Goal: Find specific page/section: Find specific page/section

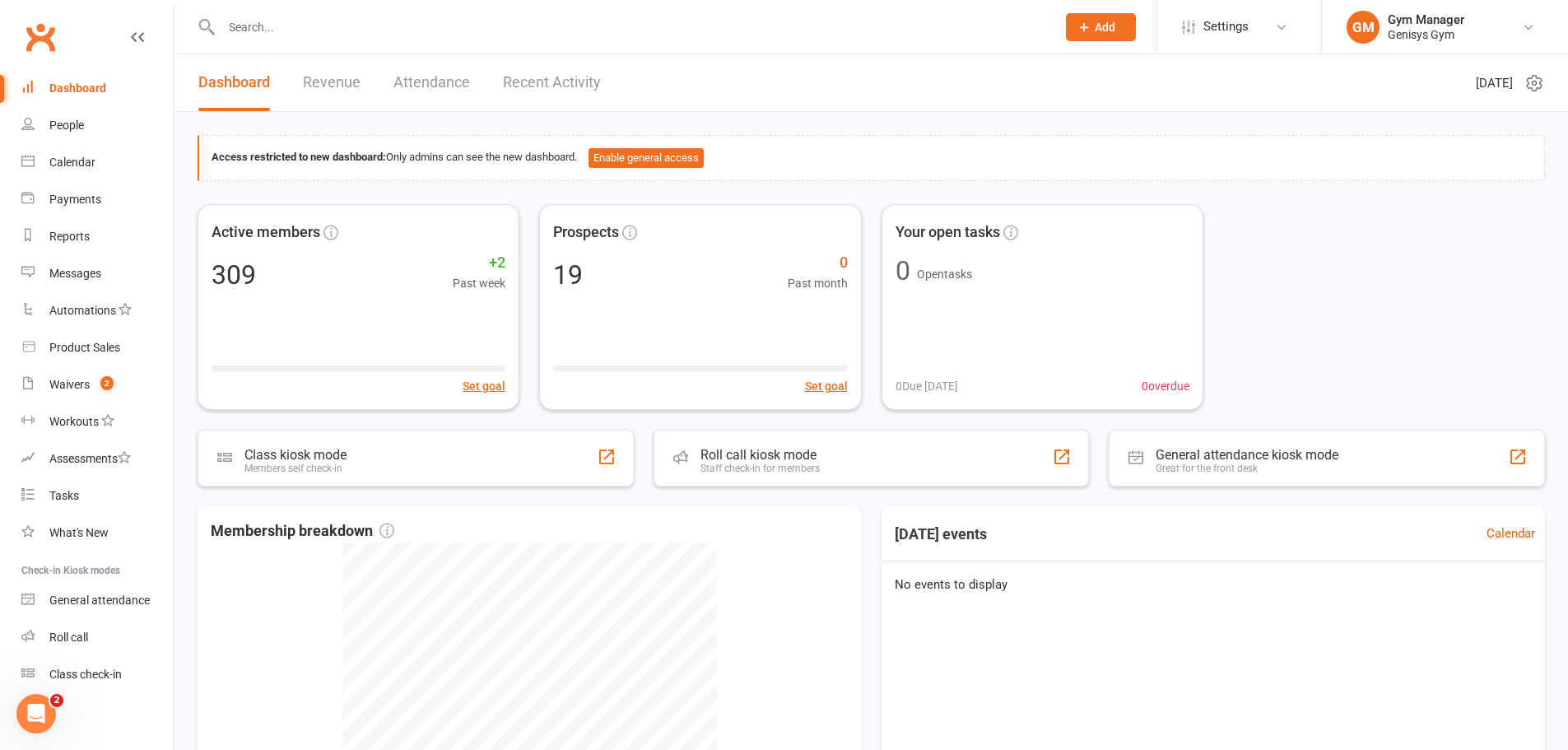
click at [353, 19] on input "text" at bounding box center [630, 27] width 828 height 23
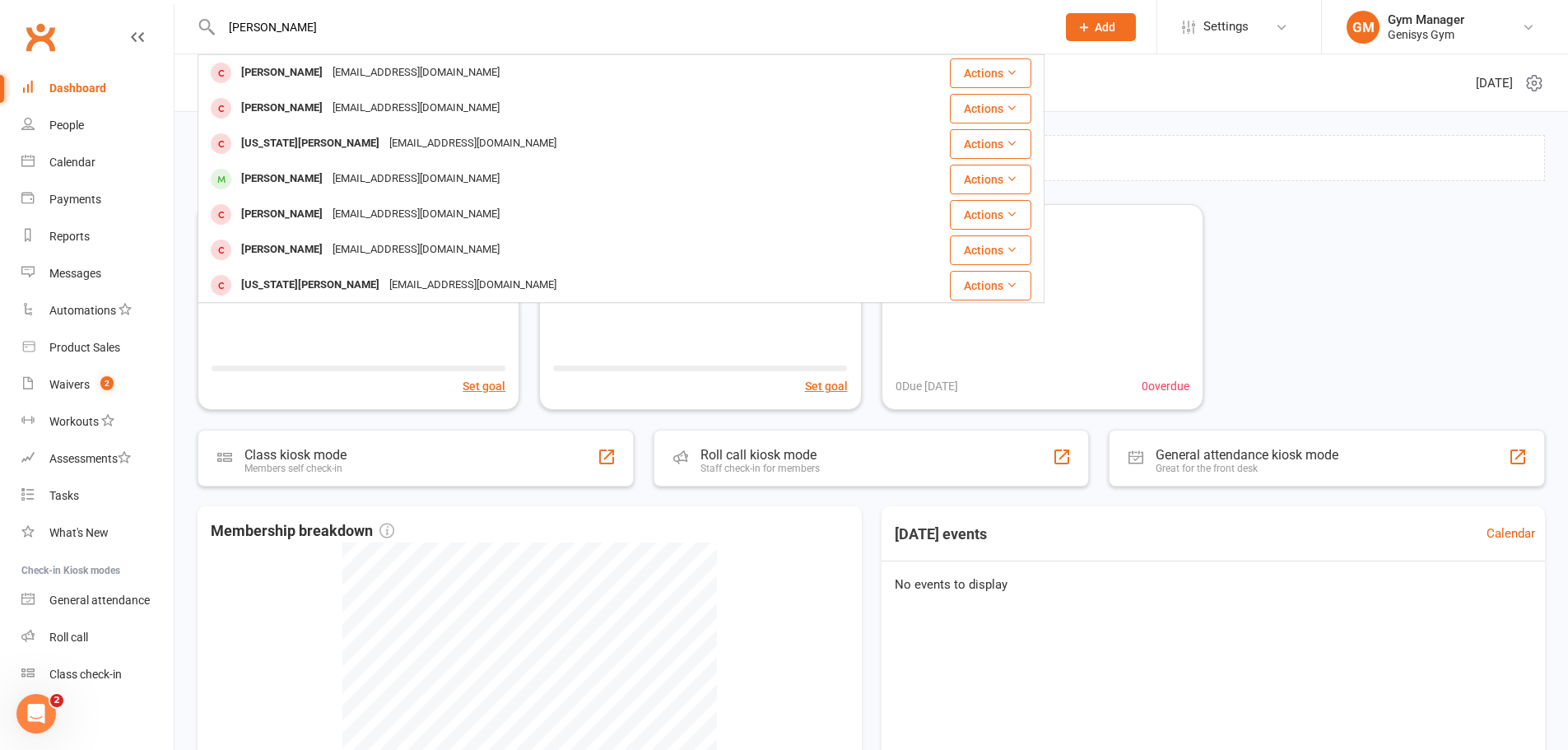
type input "[PERSON_NAME]"
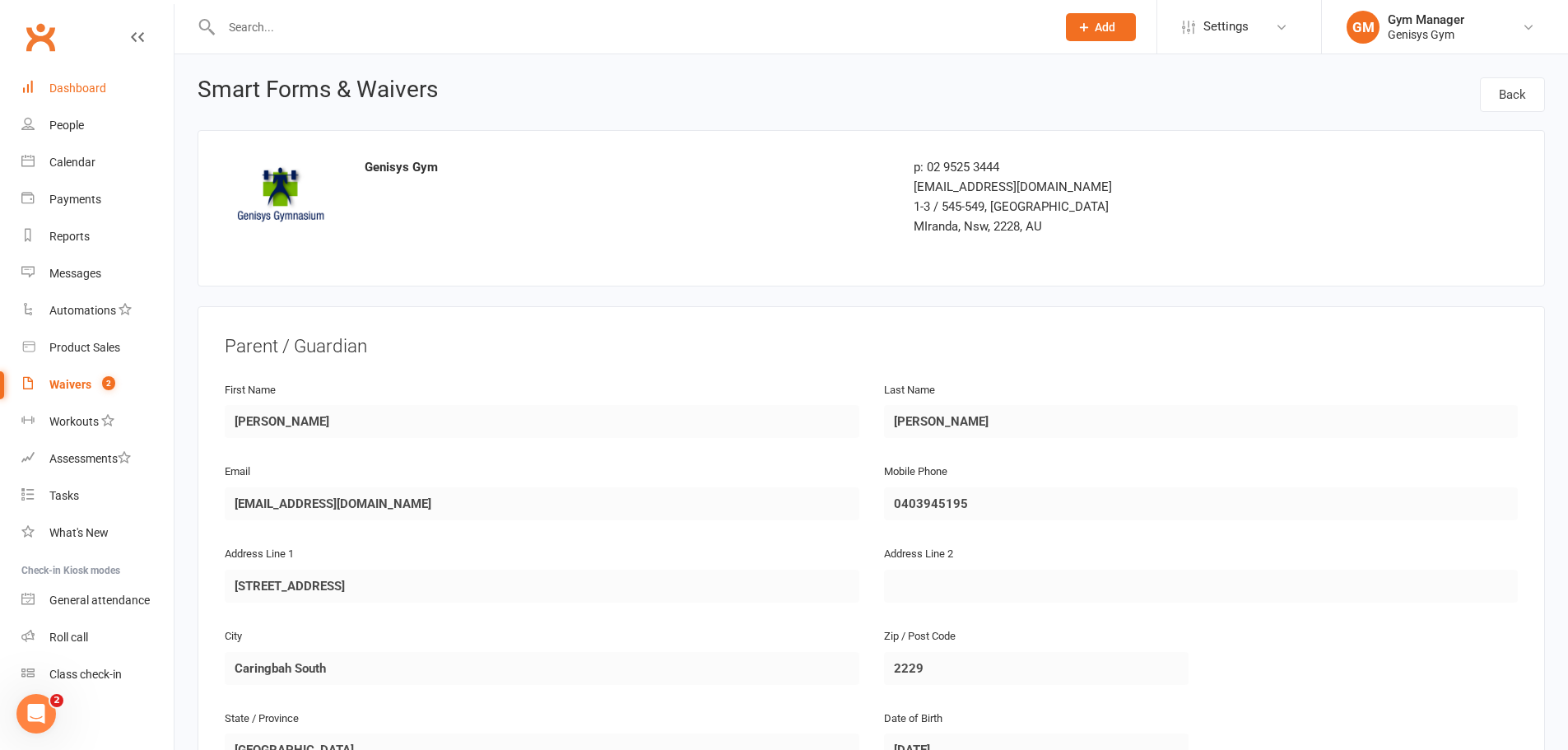
click at [66, 84] on div "Dashboard" at bounding box center [78, 88] width 57 height 14
